Goal: Task Accomplishment & Management: Manage account settings

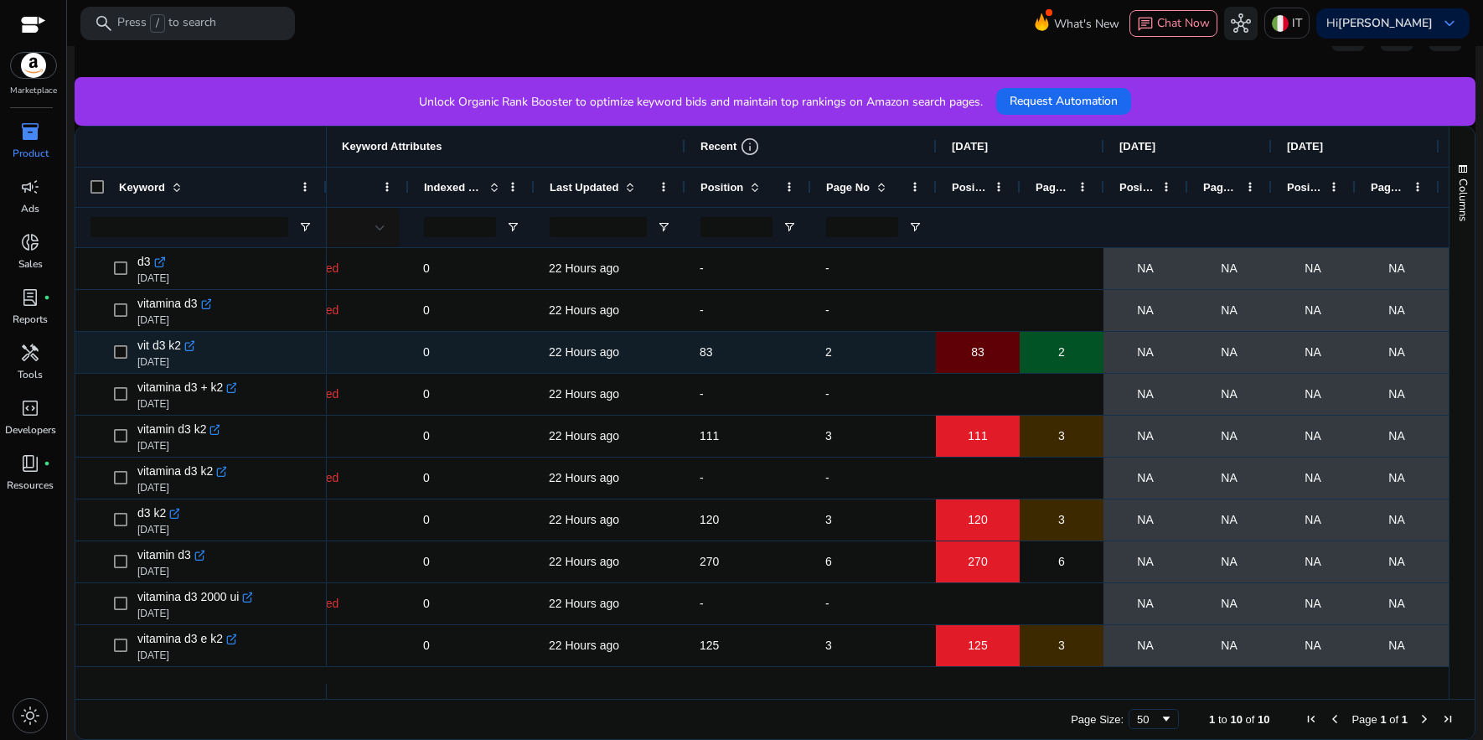
scroll to position [0, 212]
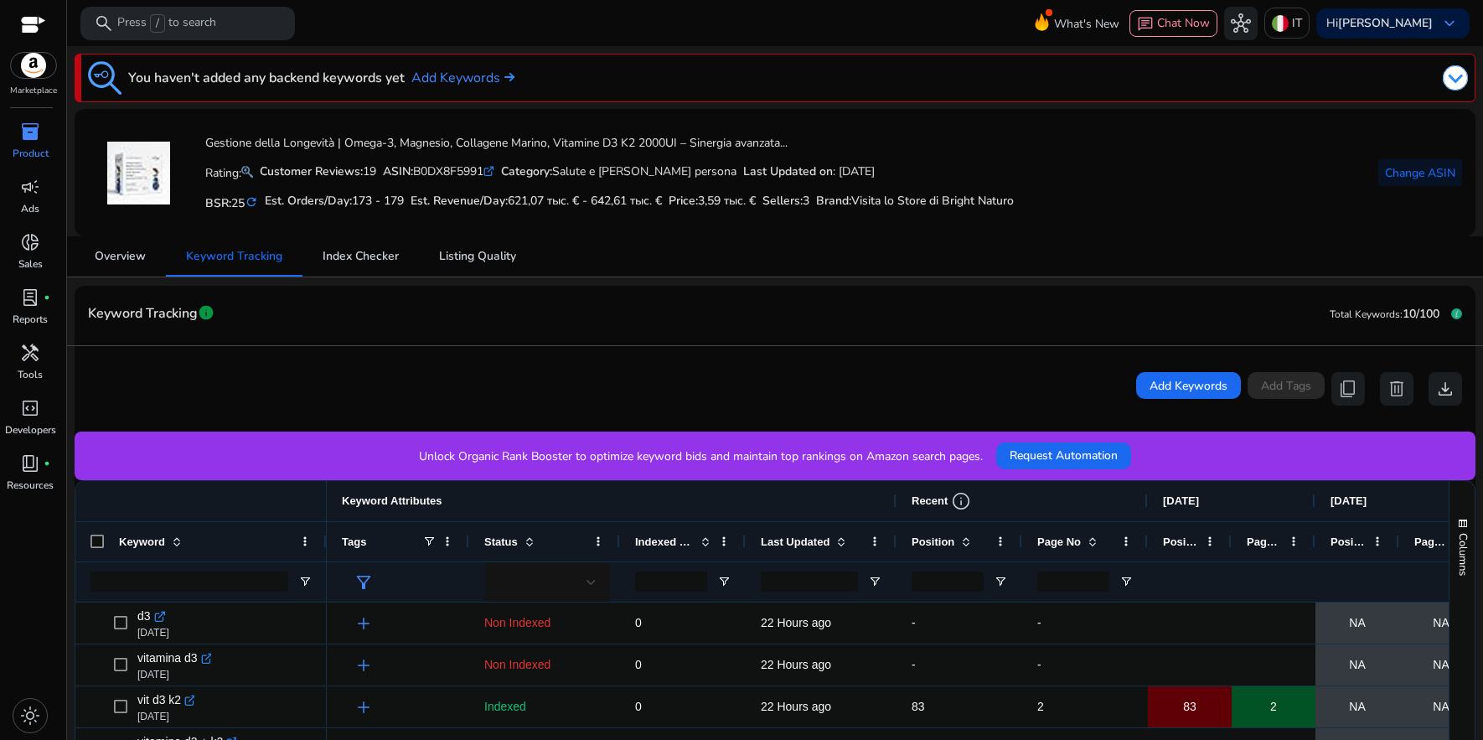
click at [1298, 19] on p "IT" at bounding box center [1297, 22] width 10 height 29
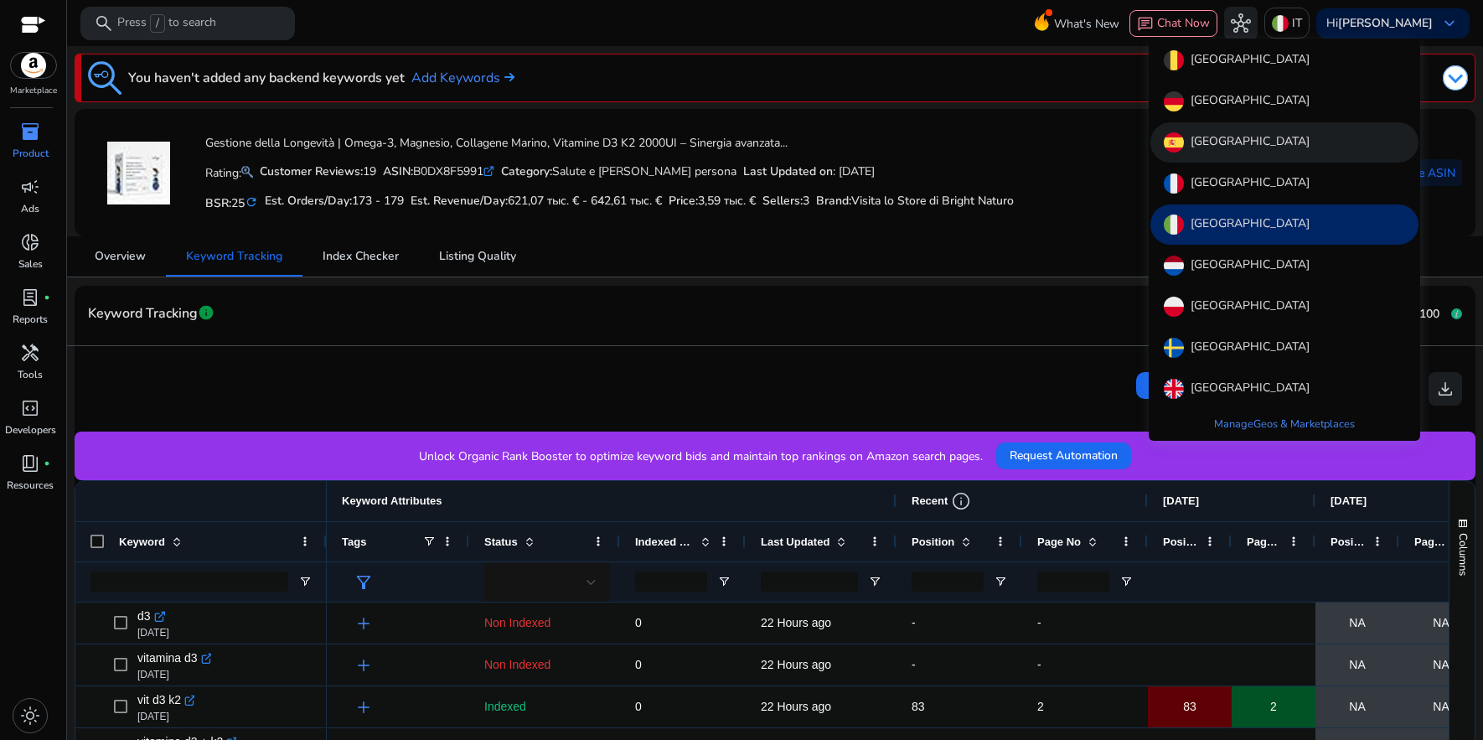
click at [1227, 146] on div "[GEOGRAPHIC_DATA]" at bounding box center [1284, 142] width 268 height 40
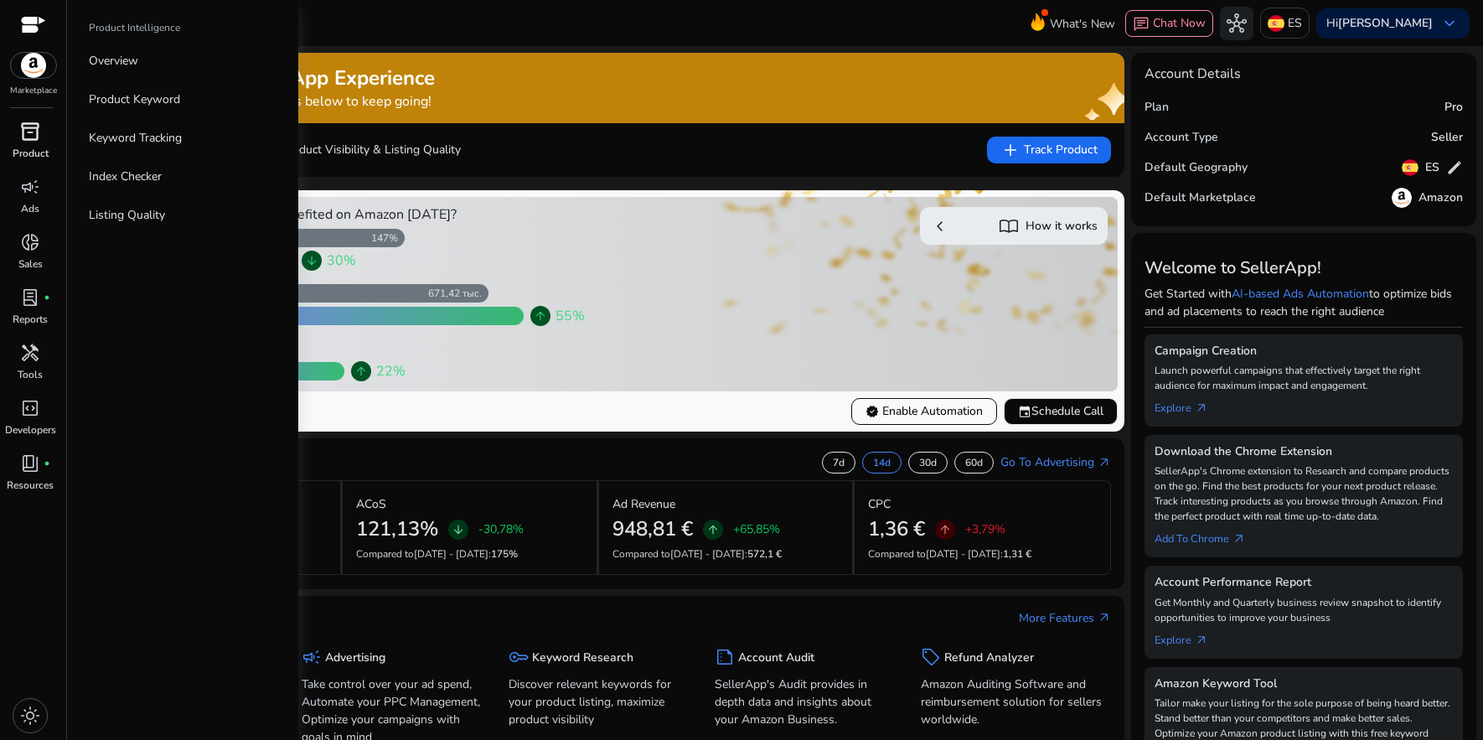
click at [28, 136] on span "inventory_2" at bounding box center [30, 131] width 20 height 20
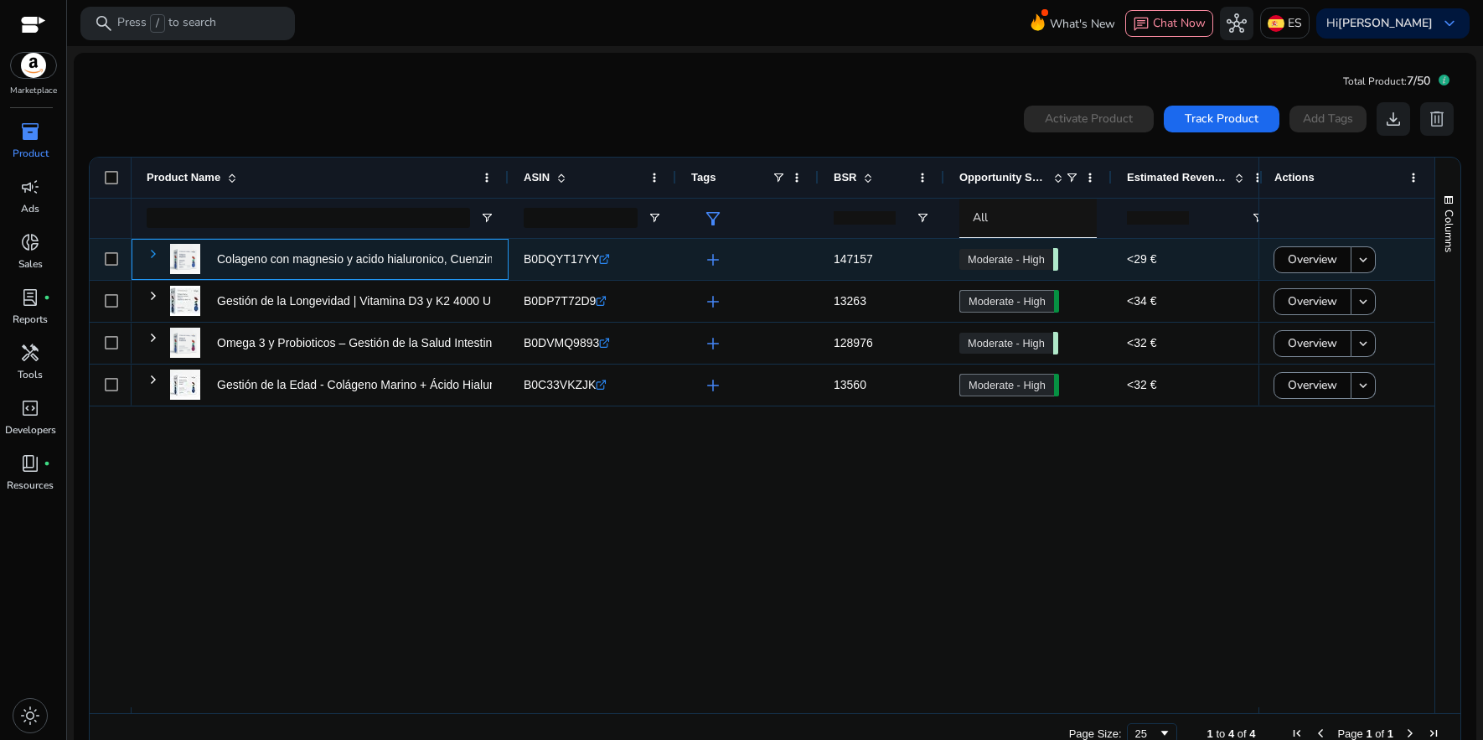
click at [152, 258] on span at bounding box center [153, 253] width 13 height 13
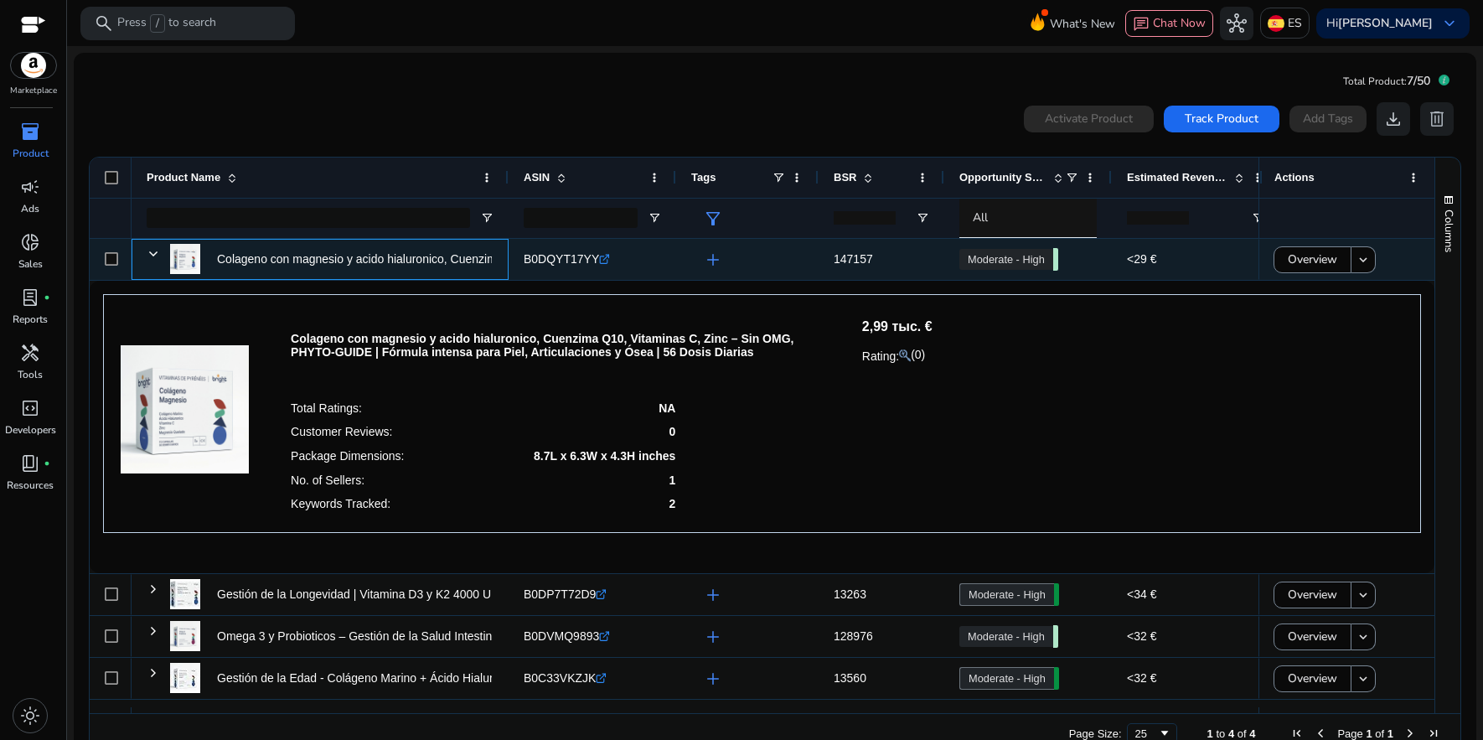
click at [152, 258] on span at bounding box center [153, 253] width 13 height 13
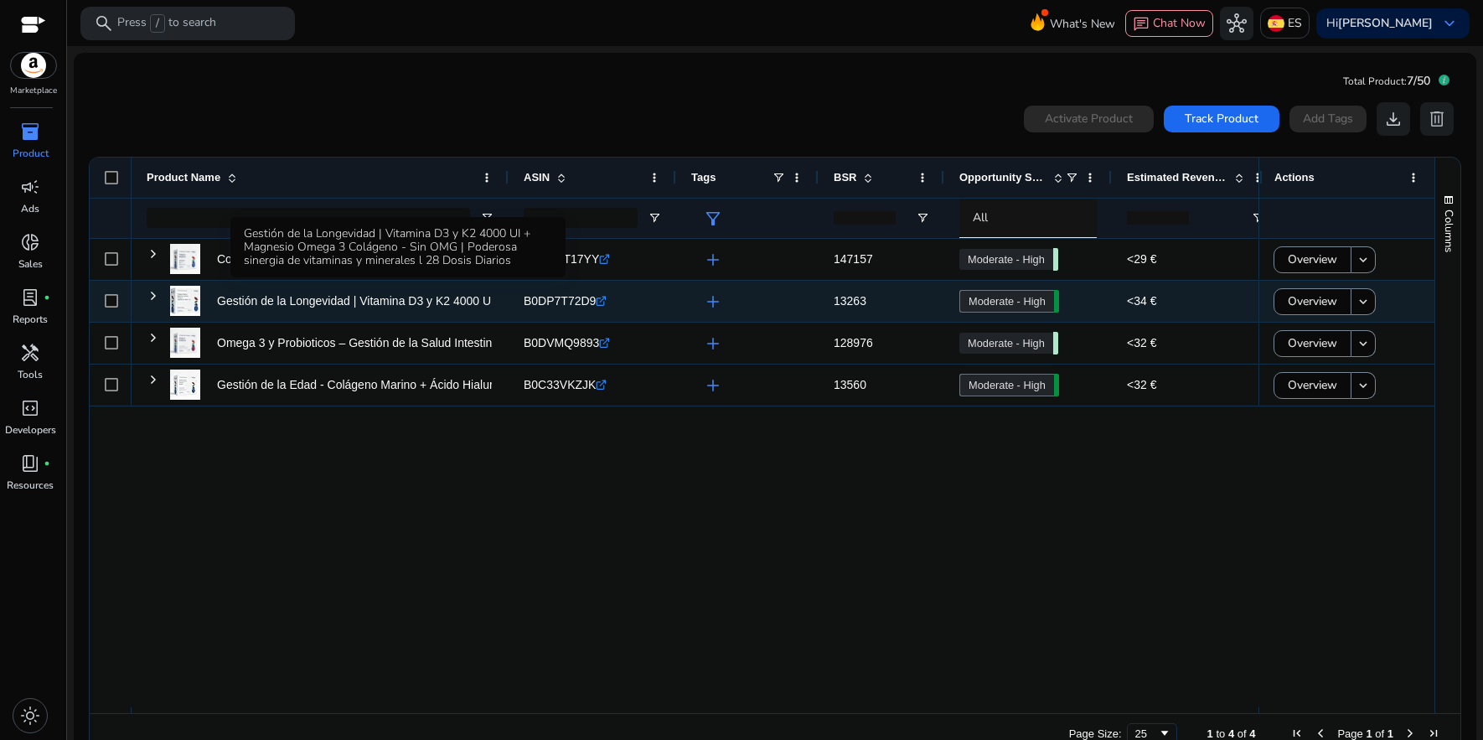
click at [285, 299] on p "Gestión de la Longevidad | Vitamina D3 y K2 4000 UI + Magnesio..." at bounding box center [392, 301] width 351 height 34
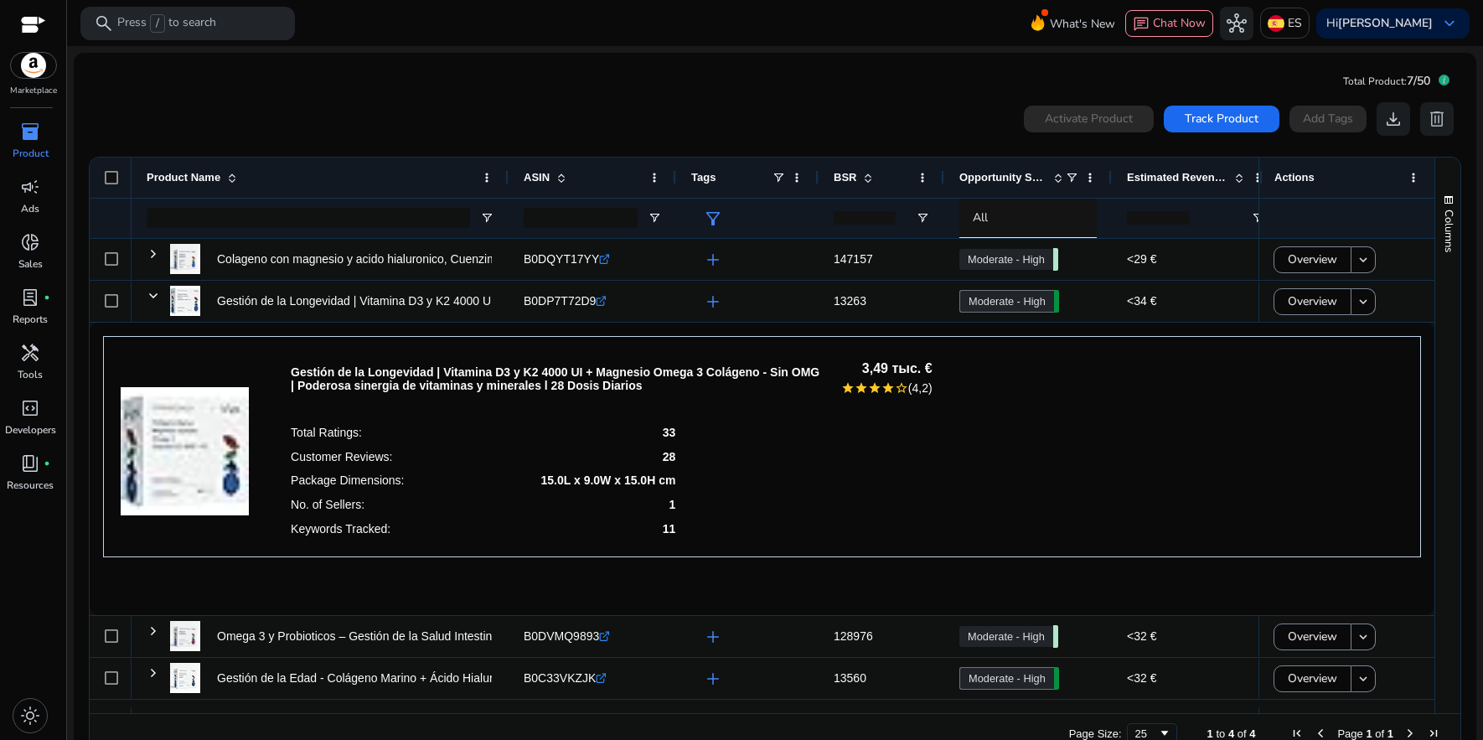
click at [567, 392] on p "Gestión de la Longevidad | Vitamina D3 y K2 4000 UI + Magnesio Omega 3 Colágeno…" at bounding box center [555, 378] width 529 height 27
click at [906, 422] on div "Total Ratings: 33 Customer Reviews: 28 Package Dimensions: 15.0L x 9.0W x 15.0H…" at bounding box center [612, 480] width 642 height 120
click at [1216, 126] on span "Track Product" at bounding box center [1222, 119] width 74 height 18
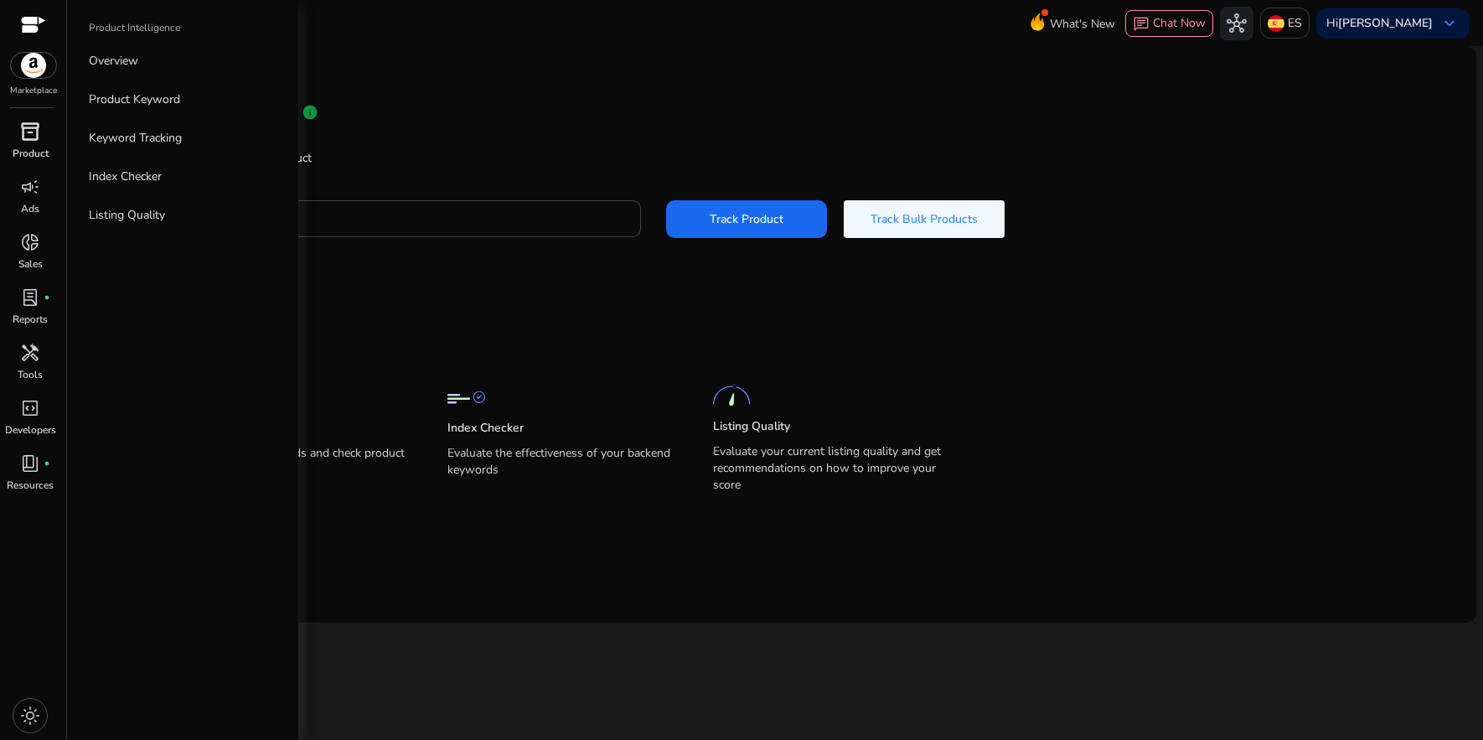
click at [45, 142] on div "inventory_2" at bounding box center [30, 131] width 47 height 27
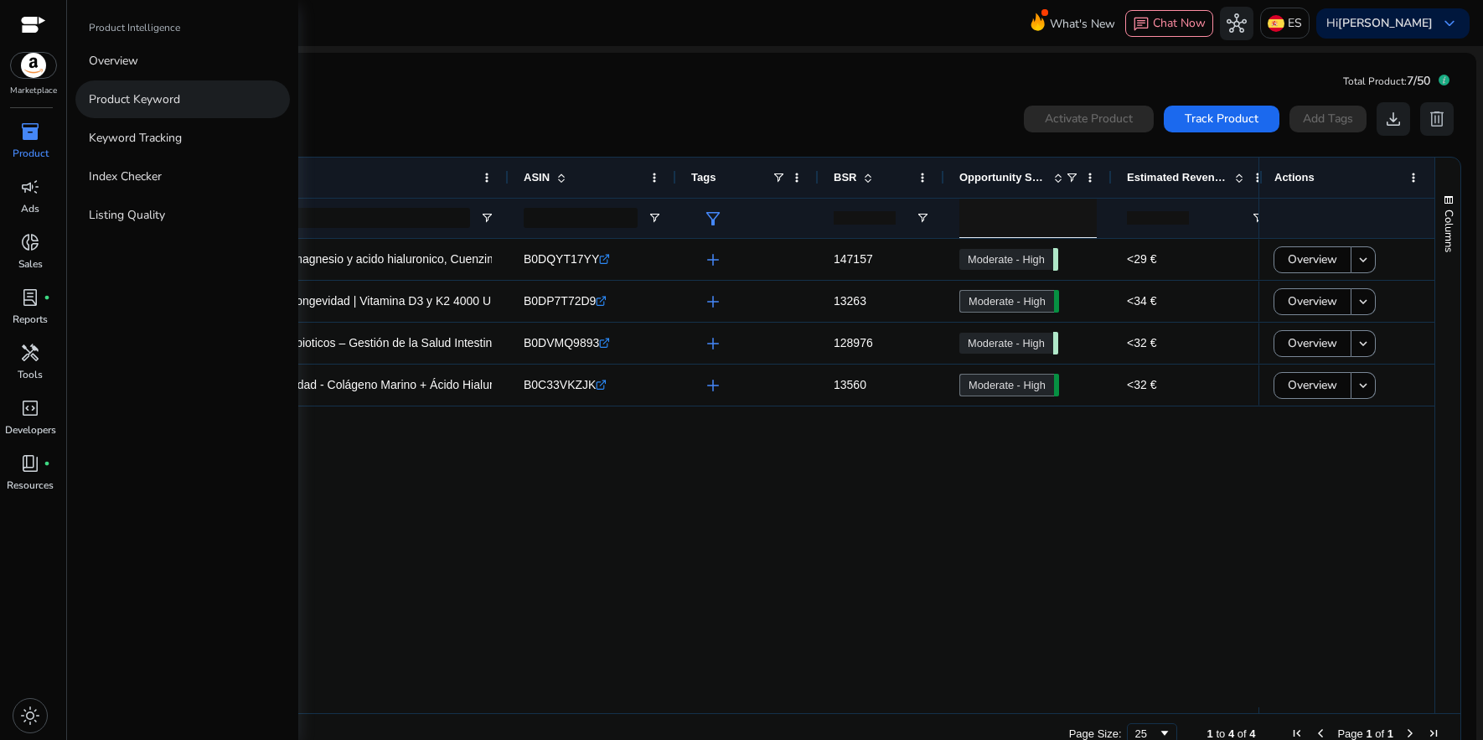
click at [137, 107] on p "Product Keyword" at bounding box center [134, 99] width 91 height 18
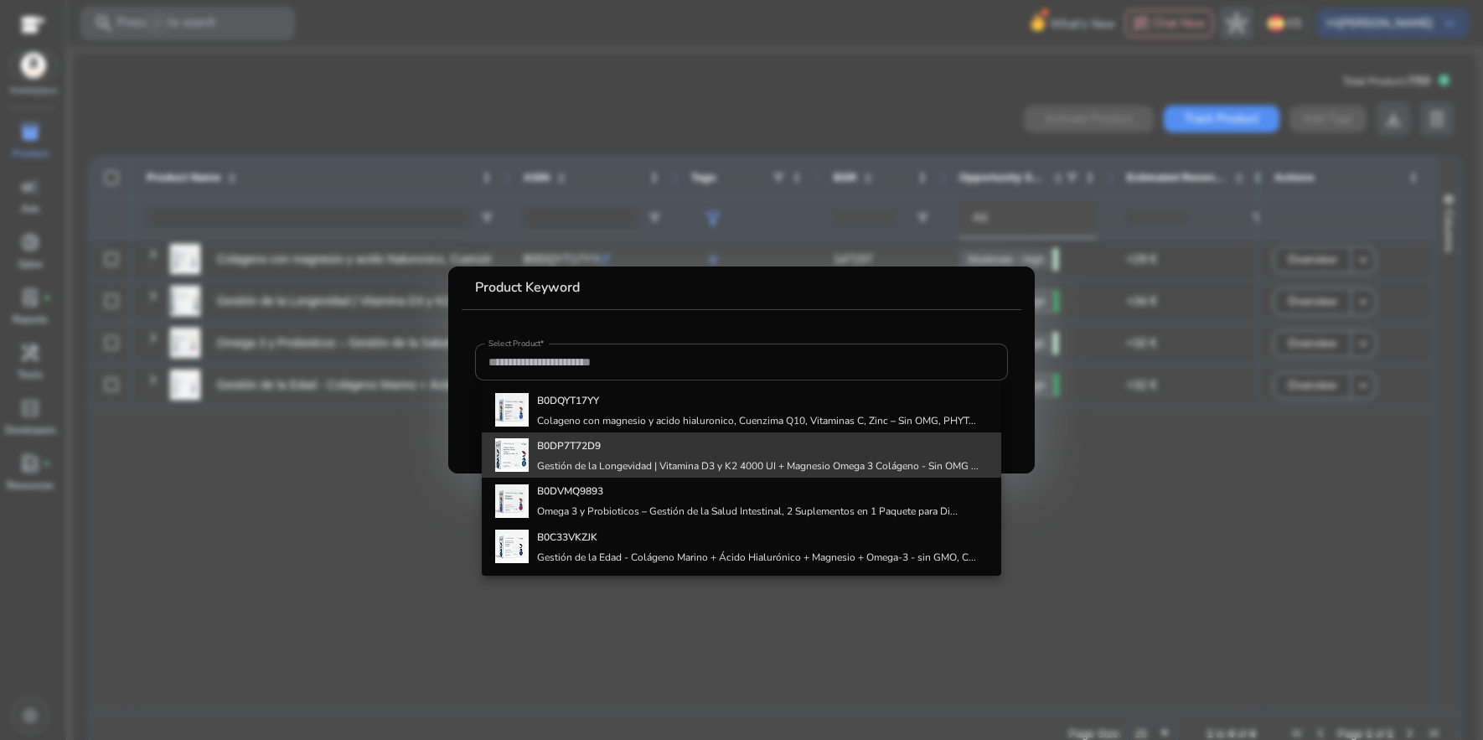
click at [554, 447] on b "B0DP7T72D9" at bounding box center [569, 445] width 64 height 13
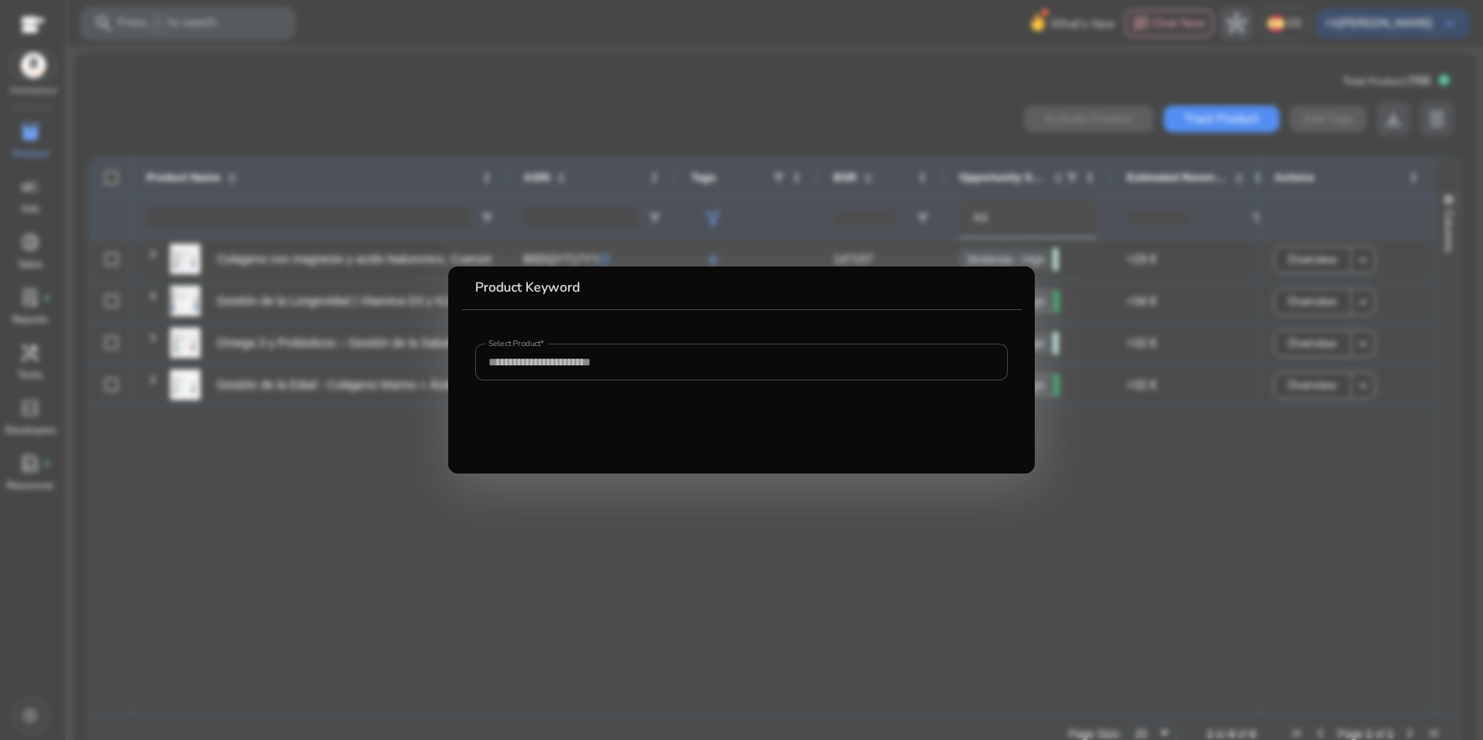
type input "**********"
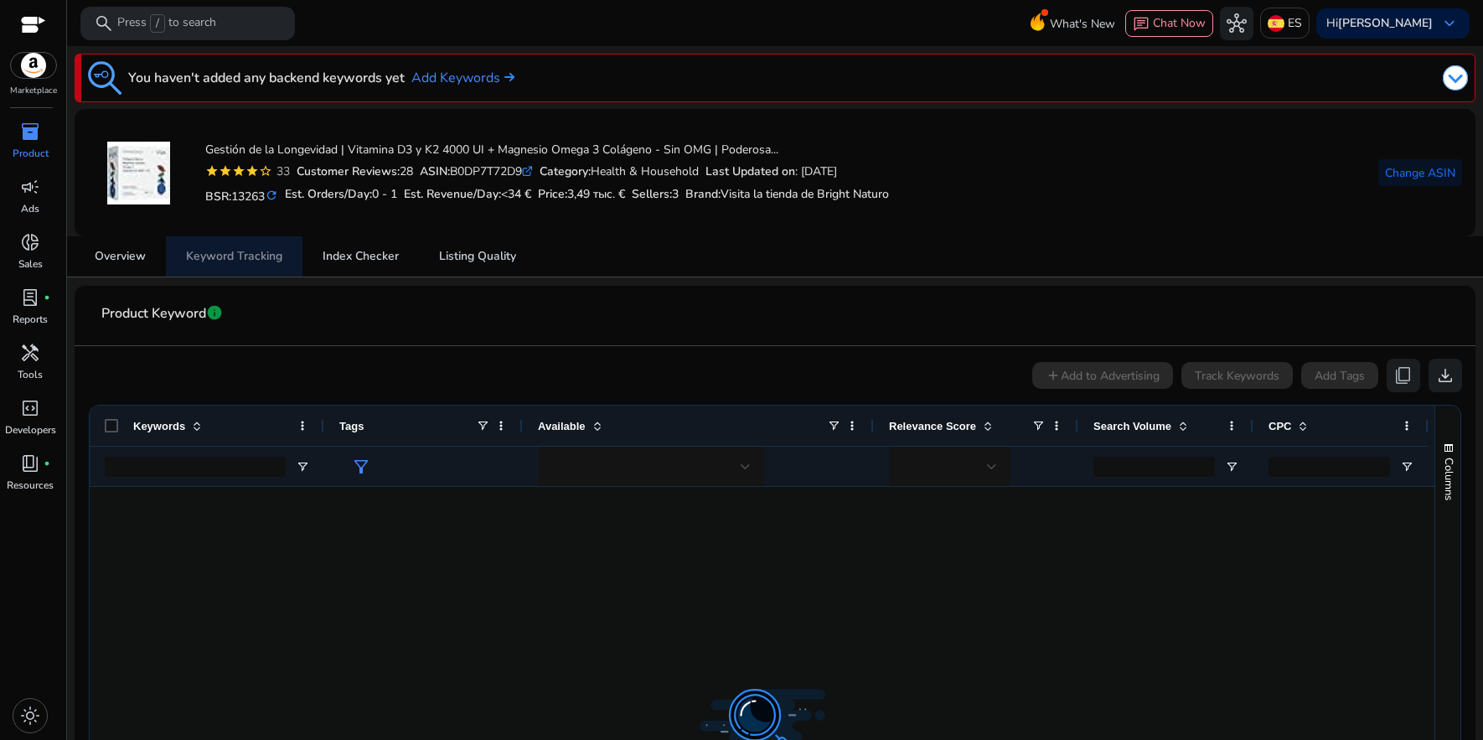
click at [217, 258] on span "Keyword Tracking" at bounding box center [234, 256] width 96 height 12
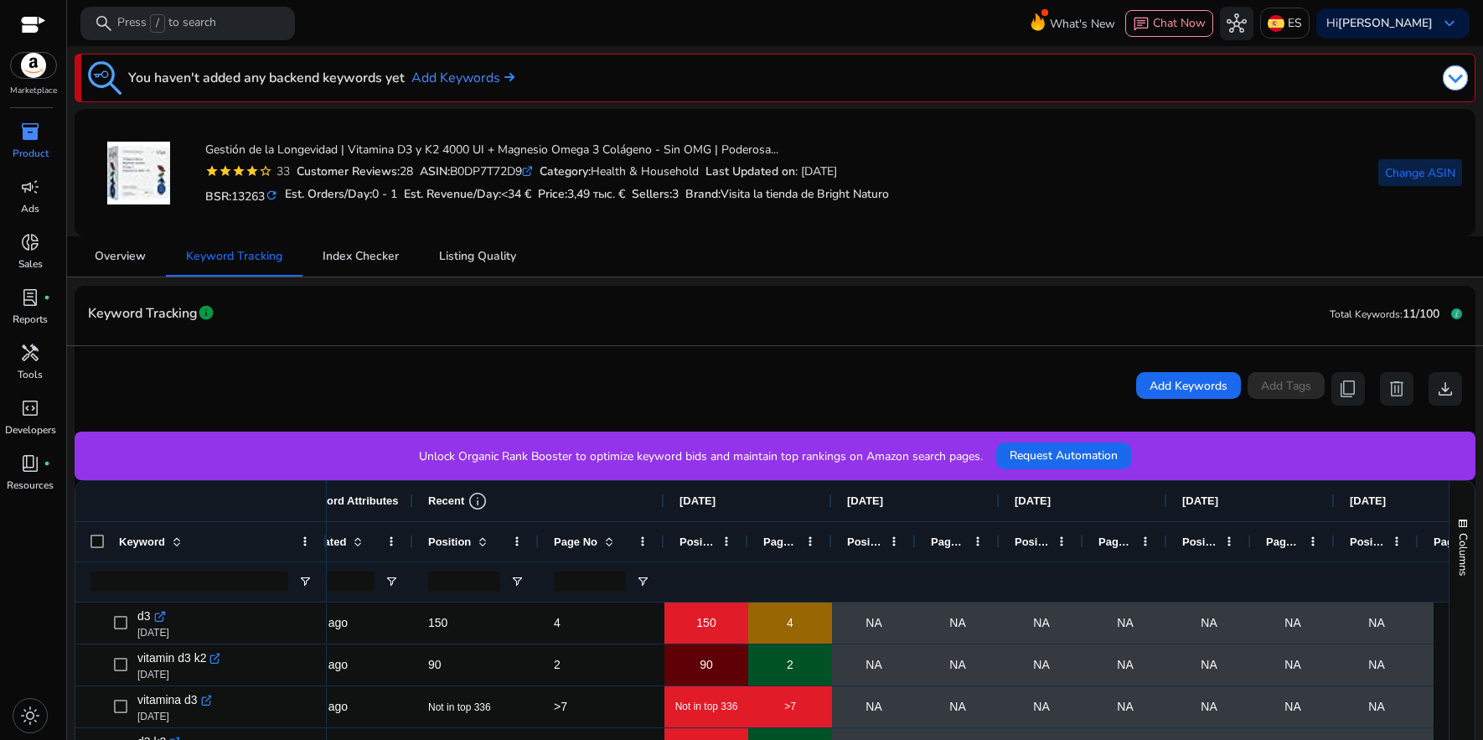
click at [1411, 183] on span at bounding box center [1420, 172] width 84 height 40
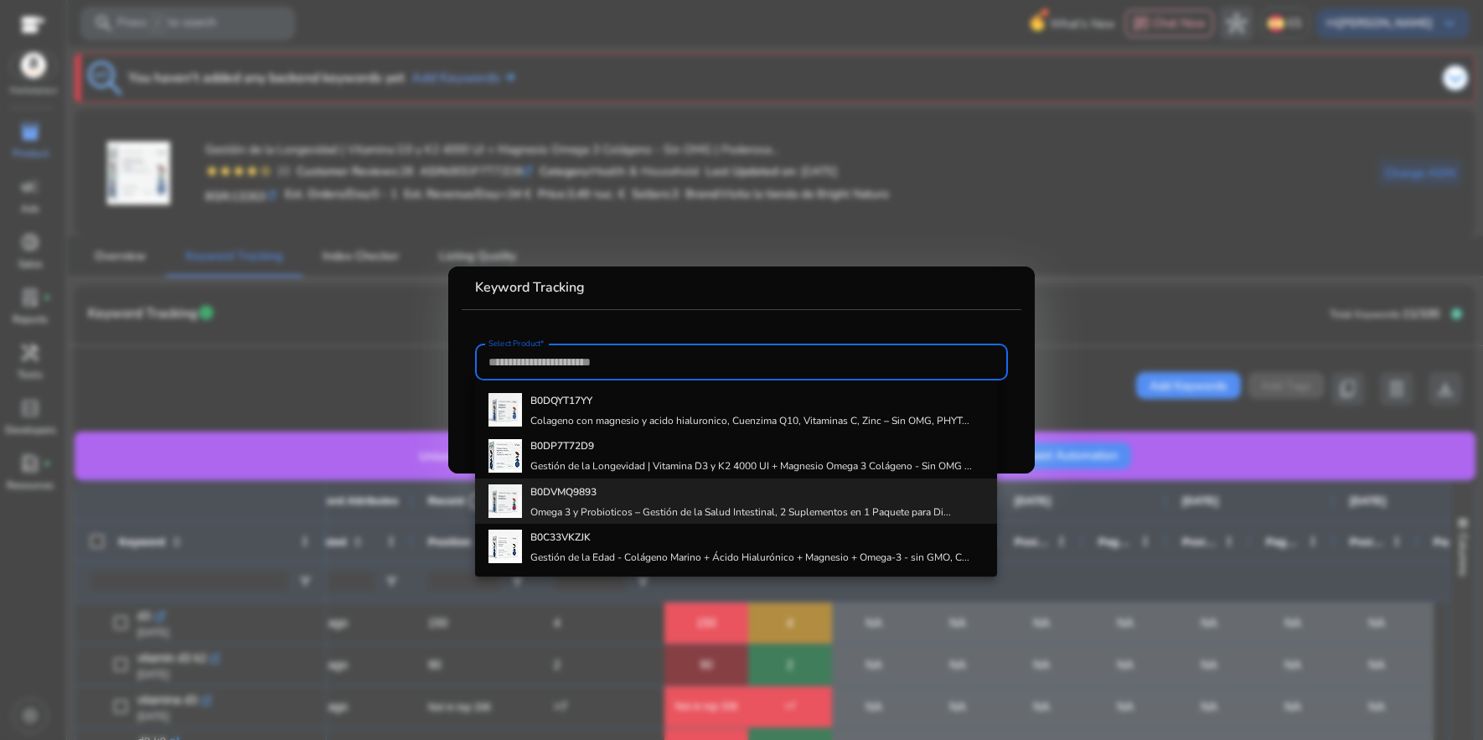
click at [702, 507] on h4 "Omega 3 y Probioticos – Gestión de la Salud Intestinal, 2 Suplementos en 1 Paqu…" at bounding box center [740, 511] width 421 height 13
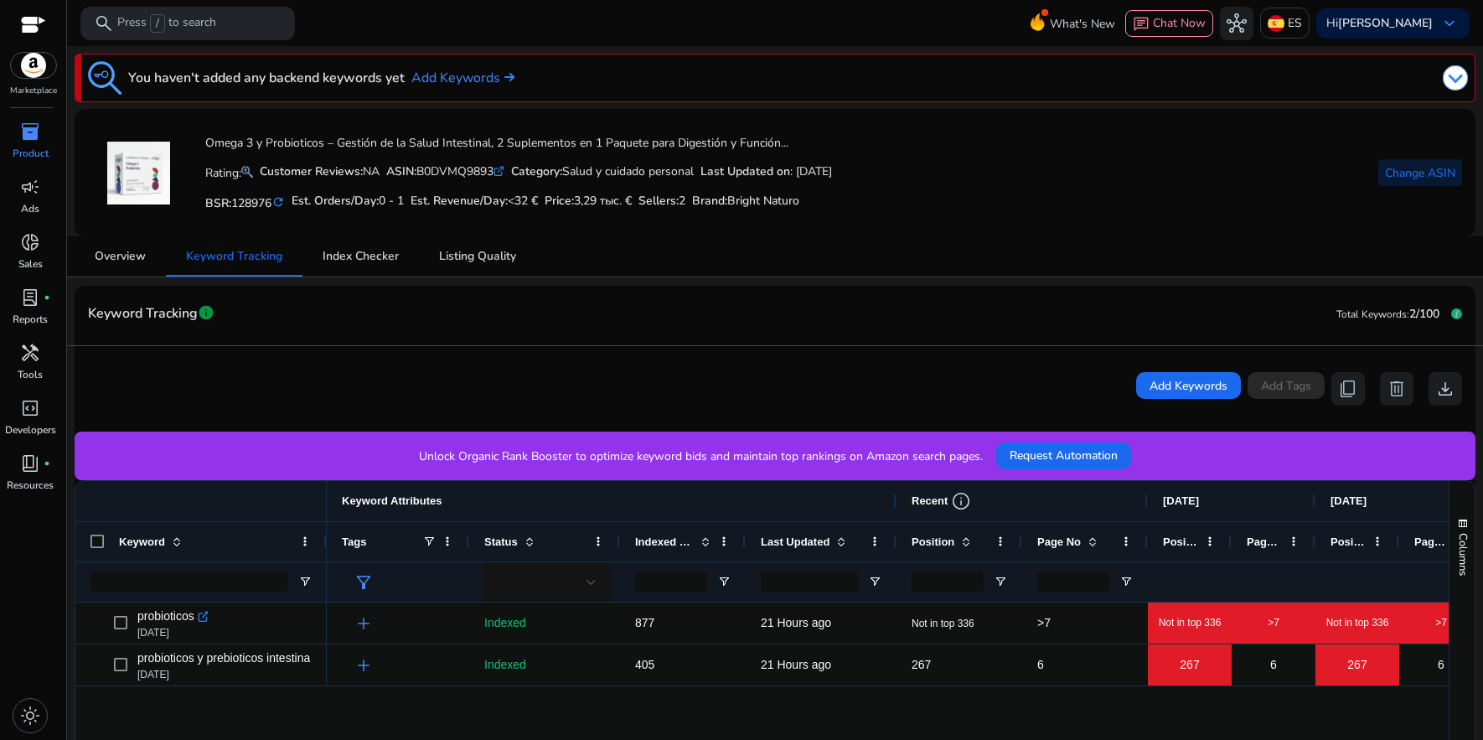
click at [1397, 173] on span "Change ASIN" at bounding box center [1420, 173] width 70 height 18
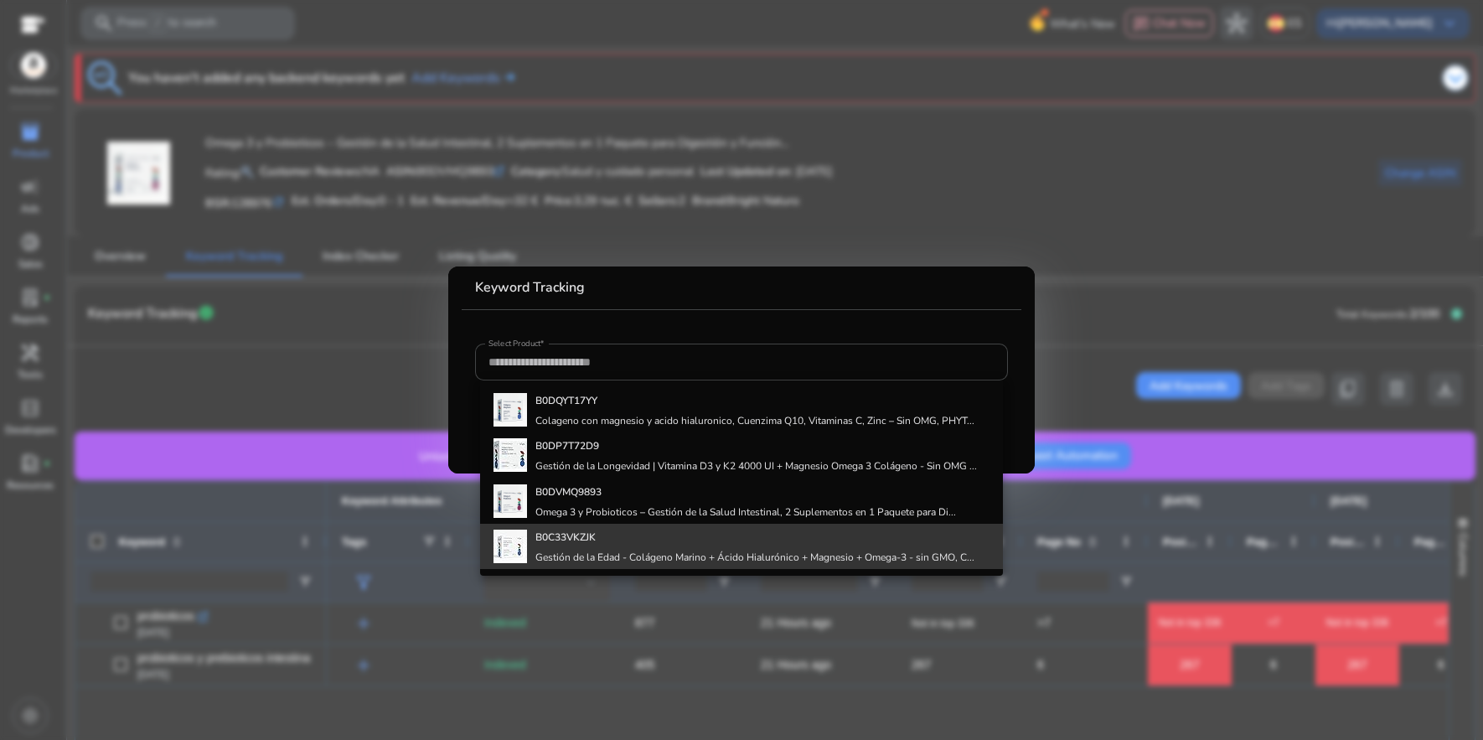
click at [567, 549] on div "B0C33VKZJK Gestión de la Edad - Colágeno Marino + Ácido Hialurónico + Magnesio …" at bounding box center [754, 546] width 439 height 45
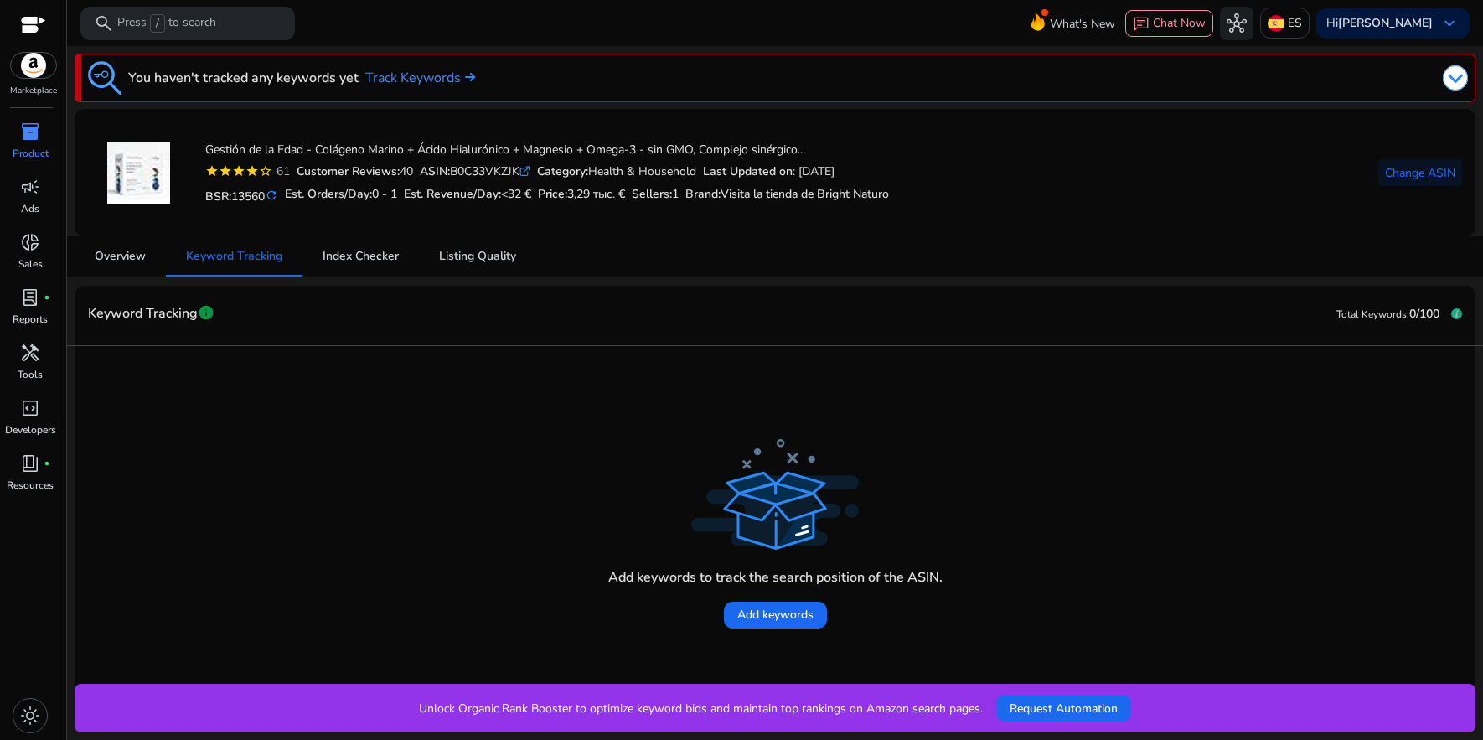
click at [1368, 316] on span "Total Keywords:" at bounding box center [1372, 313] width 73 height 13
click at [334, 255] on span "Index Checker" at bounding box center [361, 256] width 76 height 12
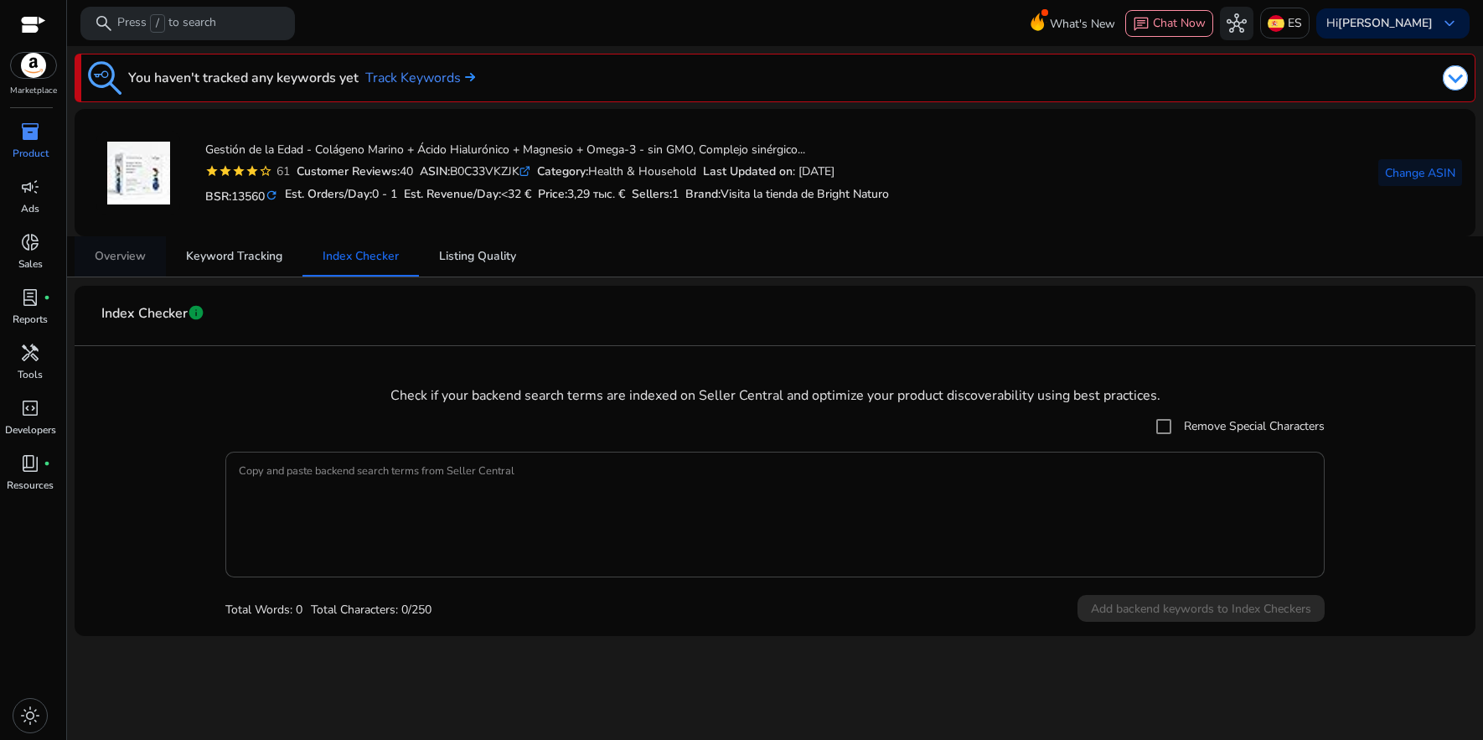
click at [142, 266] on span "Overview" at bounding box center [120, 256] width 51 height 40
